Goal: Task Accomplishment & Management: Complete application form

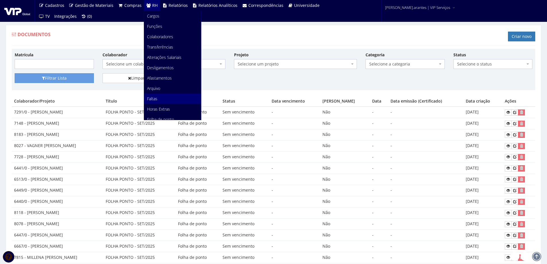
click at [149, 99] on span "Faltas" at bounding box center [152, 98] width 10 height 5
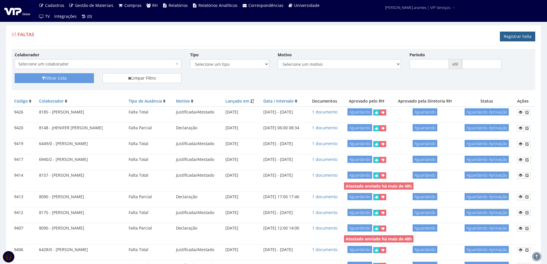
click at [520, 37] on link "Registrar Falta" at bounding box center [517, 37] width 35 height 10
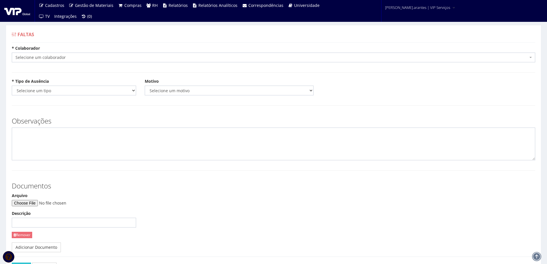
click at [81, 58] on span "Selecione um colaborador" at bounding box center [272, 58] width 512 height 6
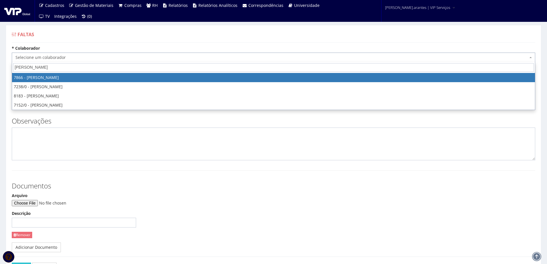
type input "victor hu"
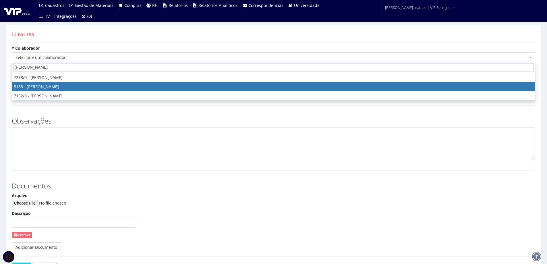
select select "4093"
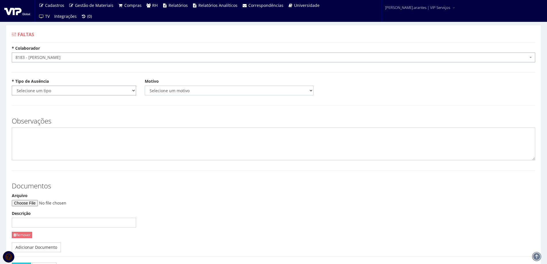
click at [90, 90] on select "Selecione um tipo Falta Total Falta Parcial Afastamento Férias" at bounding box center [74, 91] width 124 height 10
select select "total"
click at [12, 86] on select "Selecione um tipo Falta Total Falta Parcial Afastamento Férias" at bounding box center [74, 91] width 124 height 10
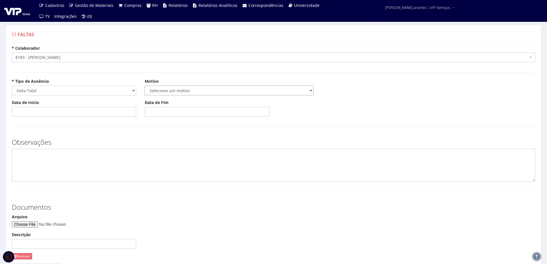
click at [158, 92] on select "Selecione um motivo Acidente Atestado Atraso Declaração Determinação Judicial D…" at bounding box center [229, 91] width 169 height 10
select select "atestado"
click at [145, 86] on select "Selecione um motivo Acidente Atestado Atraso Declaração Determinação Judicial D…" at bounding box center [229, 91] width 169 height 10
click at [84, 108] on input "Data de Início" at bounding box center [74, 112] width 124 height 10
click at [35, 175] on td "30" at bounding box center [33, 177] width 8 height 9
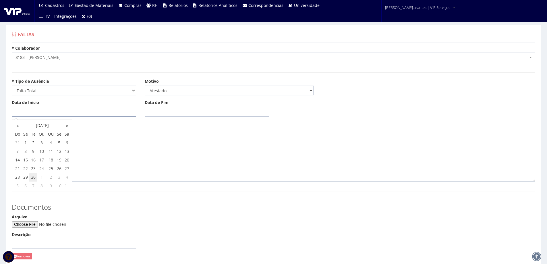
type input "[DATE]"
click at [183, 111] on input "Data de Fim" at bounding box center [207, 112] width 124 height 10
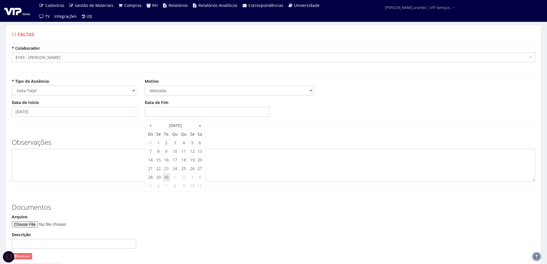
click at [167, 177] on td "30" at bounding box center [166, 177] width 8 height 9
type input "[DATE]"
click at [37, 221] on input "Arquivo" at bounding box center [51, 224] width 78 height 6
type input "C:\fakepath\WhatsApp Image 2025-09-30 at 12.54.07.jpeg"
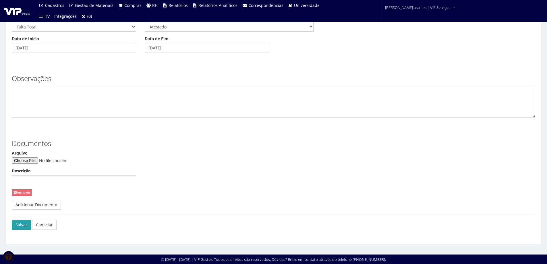
click at [19, 226] on button "Salvar" at bounding box center [21, 225] width 19 height 10
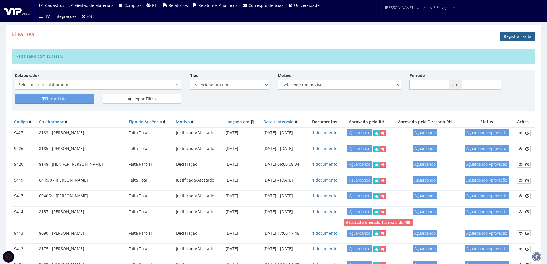
click at [526, 35] on link "Registrar Falta" at bounding box center [517, 37] width 35 height 10
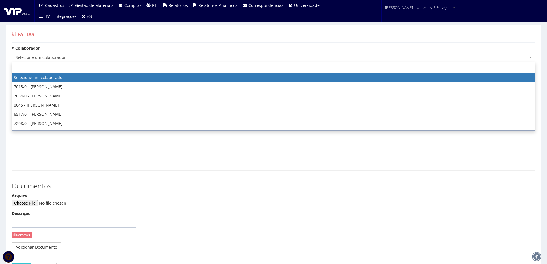
click at [122, 58] on span "Selecione um colaborador" at bounding box center [272, 58] width 512 height 6
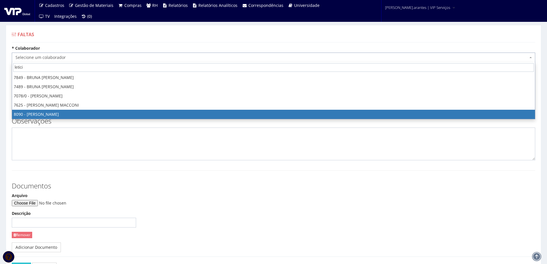
type input "letici"
select select "3602"
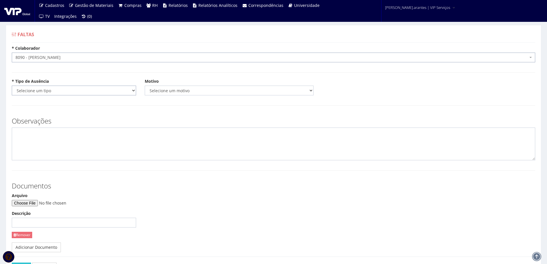
click at [84, 90] on select "Selecione um tipo Falta Total Falta Parcial Afastamento Férias" at bounding box center [74, 91] width 124 height 10
select select "parcial"
click at [12, 86] on select "Selecione um tipo Falta Total Falta Parcial Afastamento Férias" at bounding box center [74, 91] width 124 height 10
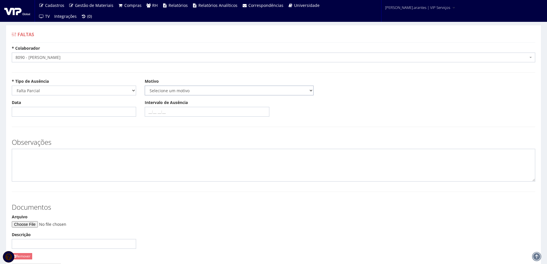
click at [184, 92] on select "Selecione um motivo Acidente Atestado Atraso Declaração Determinação Judicial D…" at bounding box center [229, 91] width 169 height 10
select select "declaracao"
click at [145, 86] on select "Selecione um motivo Acidente Atestado Atraso Declaração Determinação Judicial D…" at bounding box center [229, 91] width 169 height 10
click at [82, 111] on input "Data" at bounding box center [74, 112] width 124 height 10
click at [28, 176] on td "29" at bounding box center [26, 177] width 8 height 9
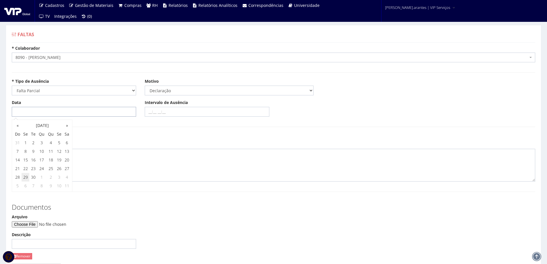
type input "[DATE]"
click at [148, 112] on input "Intervalo de Ausência" at bounding box center [207, 112] width 124 height 10
type input "17:10 18:06"
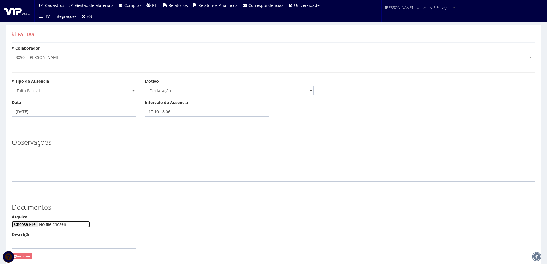
click at [24, 227] on input "Arquivo" at bounding box center [51, 224] width 78 height 6
type input "C:\fakepath\WhatsApp Image 2025-09-30 at 09.21.56.jpeg"
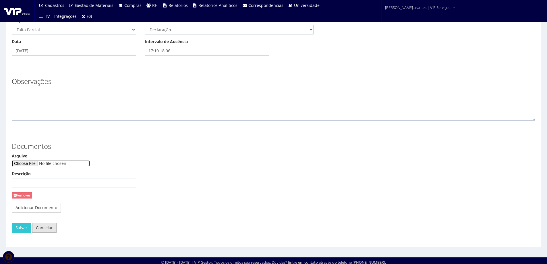
scroll to position [64, 0]
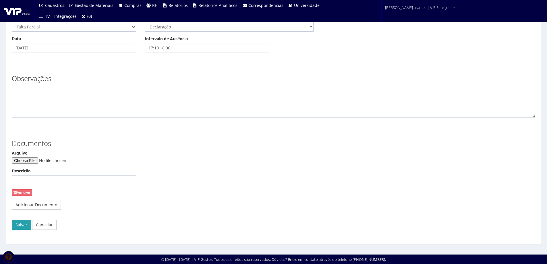
click at [19, 226] on button "Salvar" at bounding box center [21, 225] width 19 height 10
